Goal: Complete application form

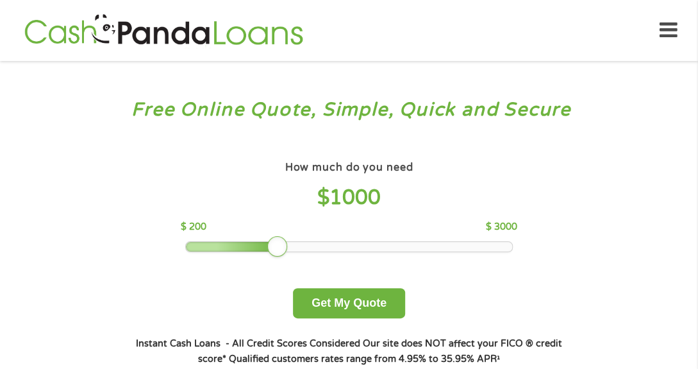
click at [447, 243] on div at bounding box center [349, 246] width 326 height 9
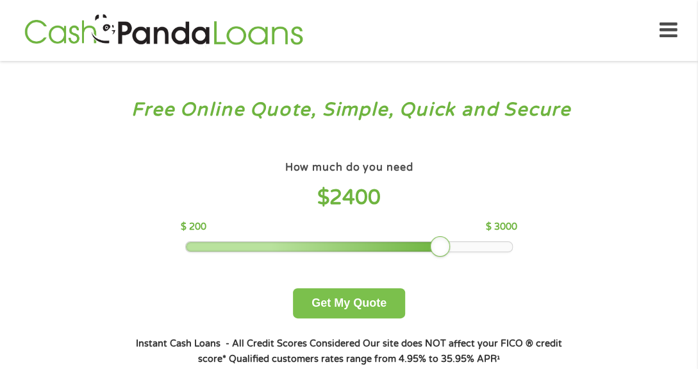
click at [367, 290] on button "Get My Quote" at bounding box center [349, 303] width 112 height 30
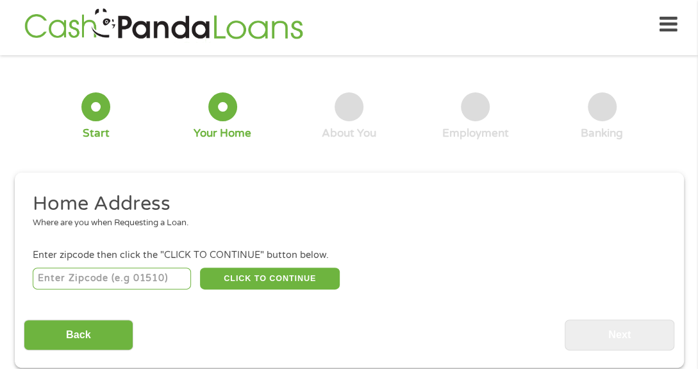
click at [138, 270] on input "number" at bounding box center [112, 278] width 158 height 22
type input "67501"
click at [283, 263] on li "Enter zipcode then click the "CLICK TO CONTINUE" button below. 67501 CLICK TO C…" at bounding box center [349, 269] width 650 height 43
click at [286, 292] on div "Home Address Where are you when Requesting a Loan. Enter zipcode then click the…" at bounding box center [349, 270] width 650 height 159
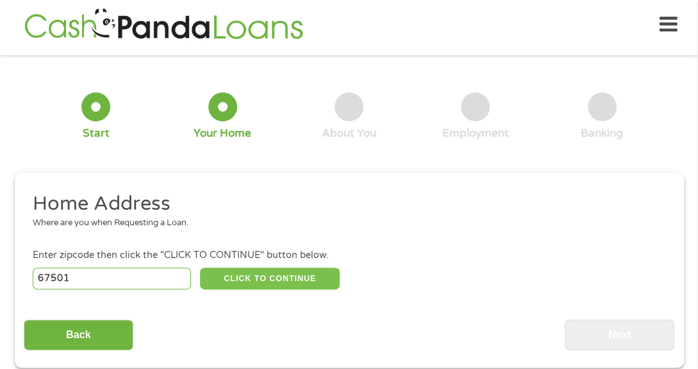
click at [286, 285] on button "CLICK TO CONTINUE" at bounding box center [270, 278] width 140 height 22
type input "67501"
type input "Hutchinson"
select select "Kansas"
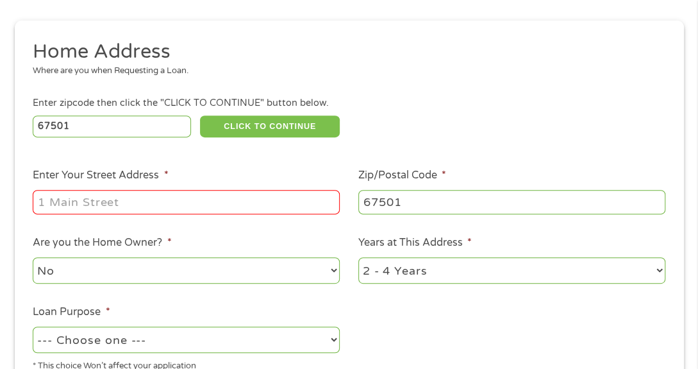
scroll to position [168, 0]
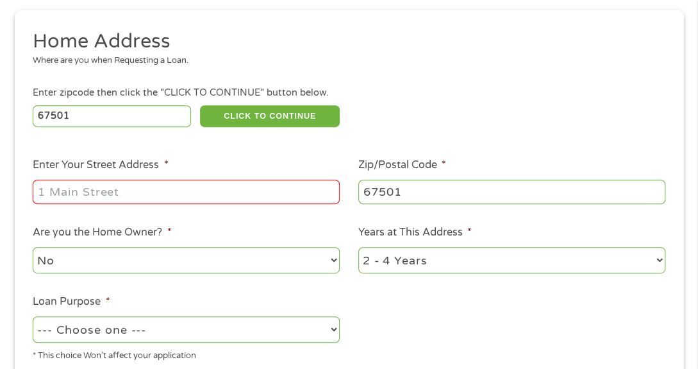
click at [238, 206] on ul "Home Address Where are you when Requesting a Loan. Enter zipcode then click the…" at bounding box center [349, 200] width 650 height 342
click at [238, 194] on input "Enter Your Street Address *" at bounding box center [186, 191] width 307 height 24
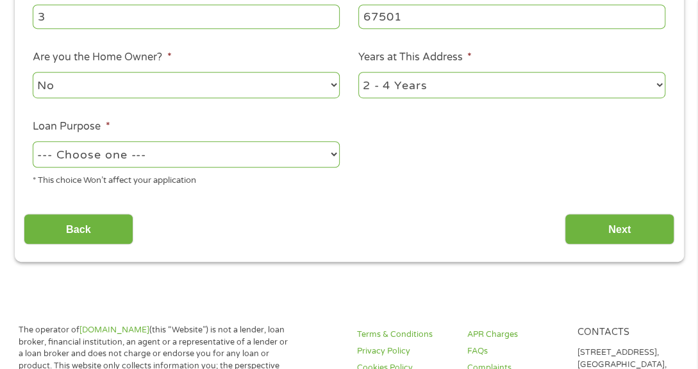
scroll to position [315, 0]
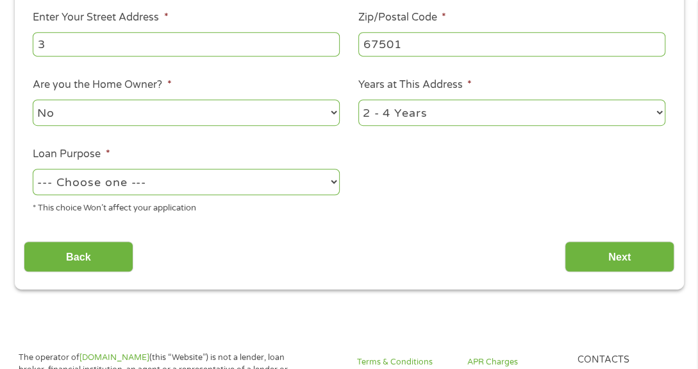
click at [268, 50] on input "3" at bounding box center [186, 44] width 307 height 24
type input "303 e shermqn"
